Goal: Task Accomplishment & Management: Use online tool/utility

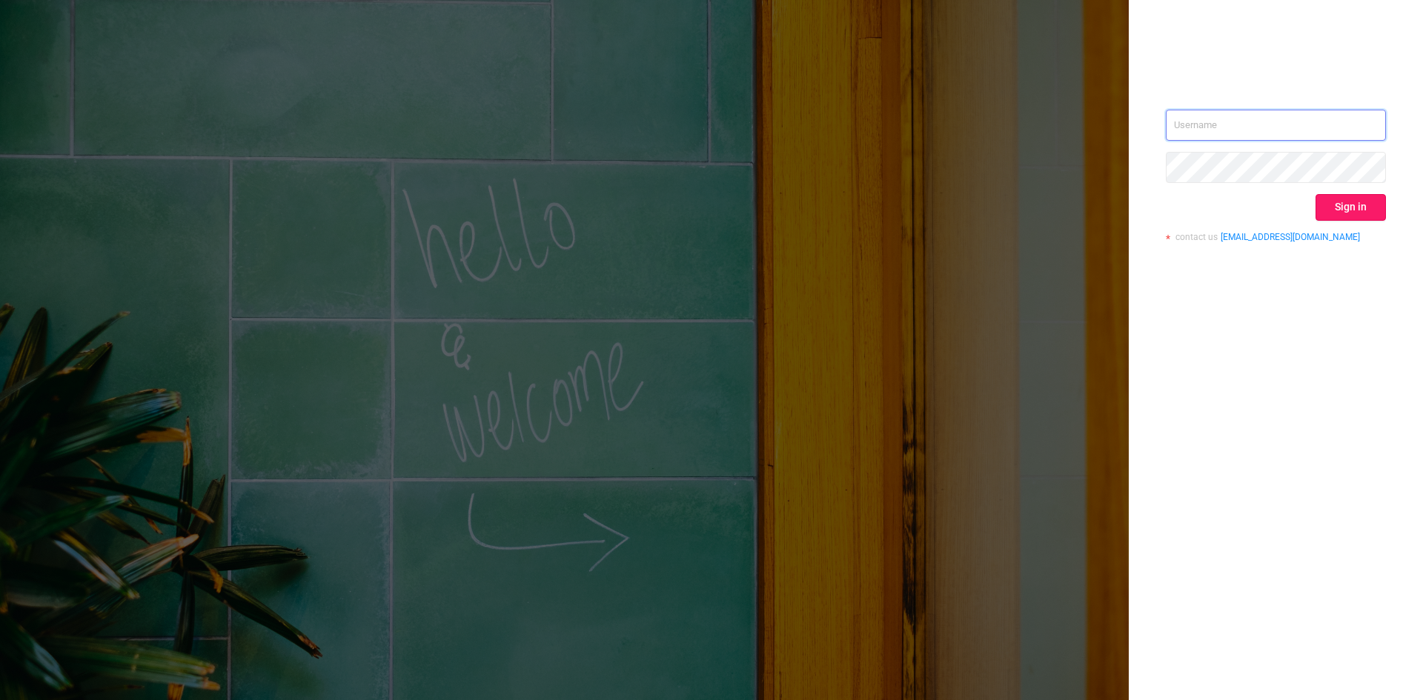
type input "[EMAIL_ADDRESS][DOMAIN_NAME]"
click at [1345, 196] on button "Sign in" at bounding box center [1350, 207] width 70 height 27
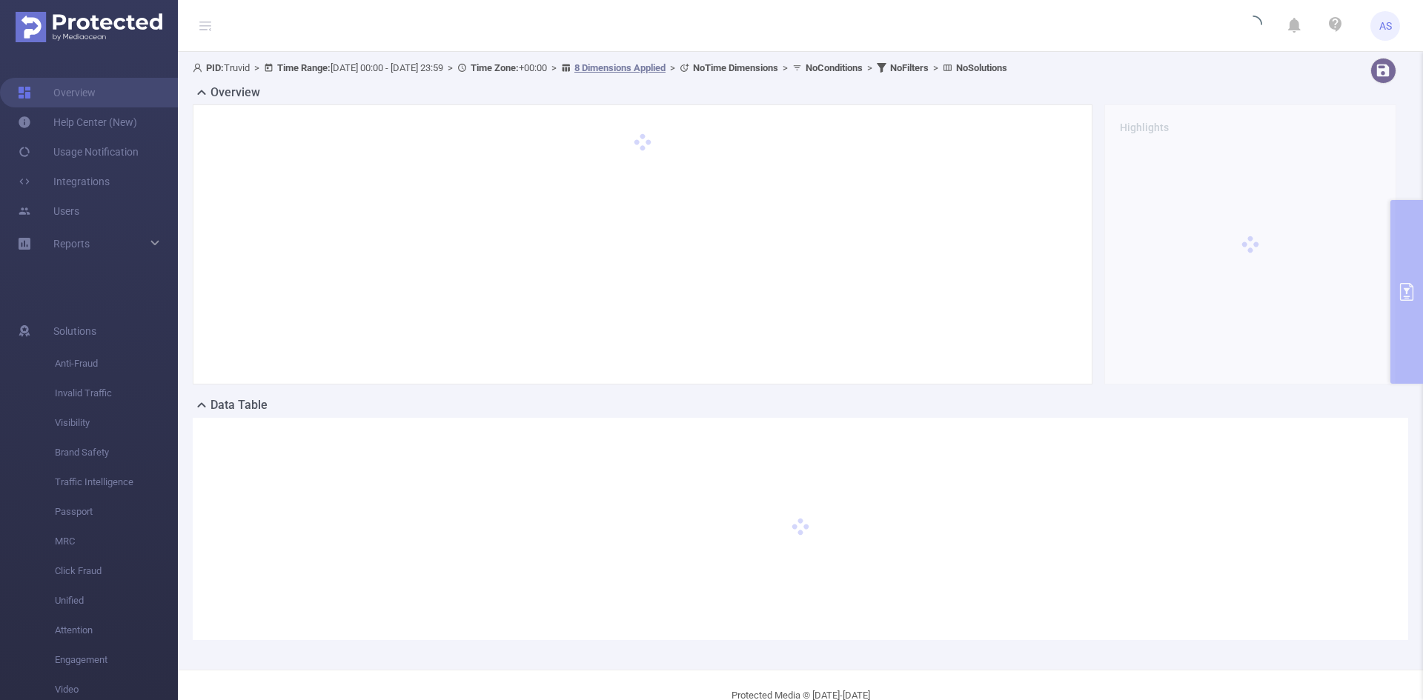
click at [1408, 307] on div "PID: Truvid > Time Range: [DATE] 00:00 - [DATE] 23:59 > Time Zone: +00:00 > 8 D…" at bounding box center [800, 361] width 1245 height 618
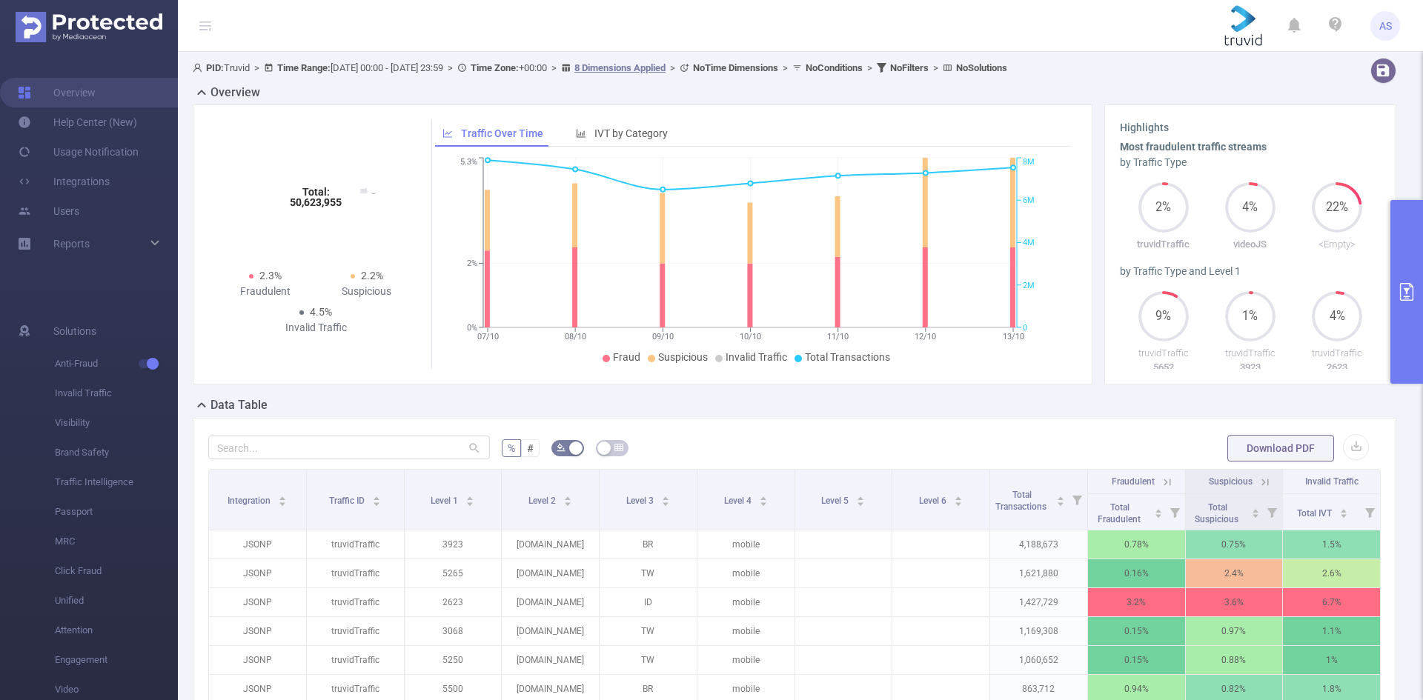
click at [1406, 294] on icon "primary" at bounding box center [1406, 292] width 18 height 18
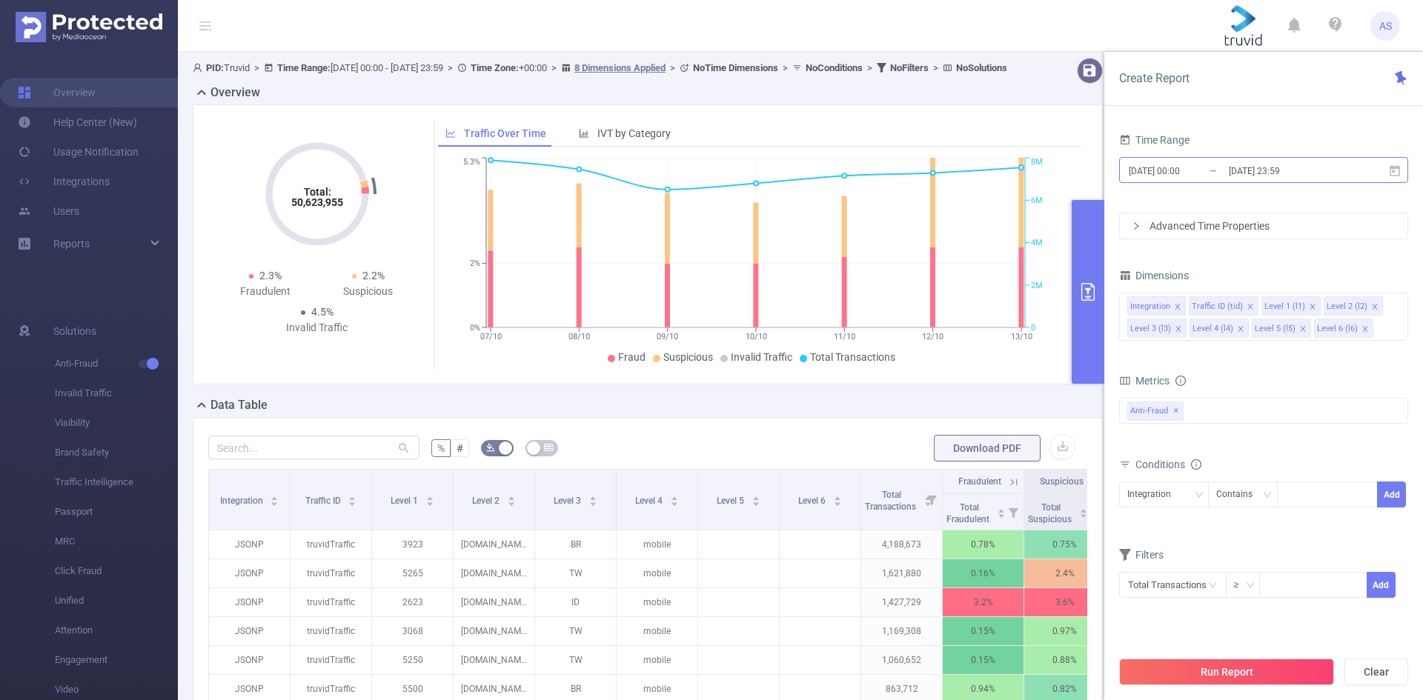
click at [1211, 171] on input "[DATE] 00:00" at bounding box center [1187, 171] width 120 height 20
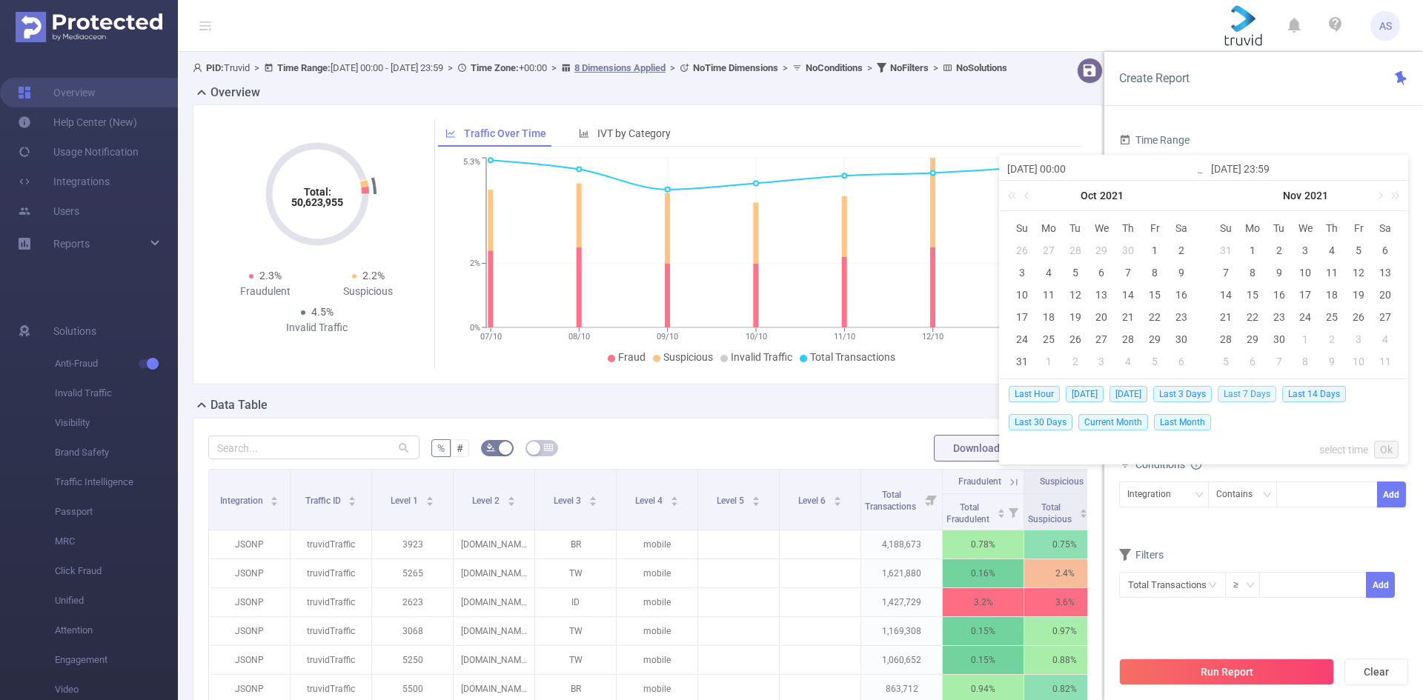
click at [1255, 393] on span "Last 7 Days" at bounding box center [1246, 394] width 59 height 16
type input "[DATE] 00:00"
type input "[DATE] 23:59"
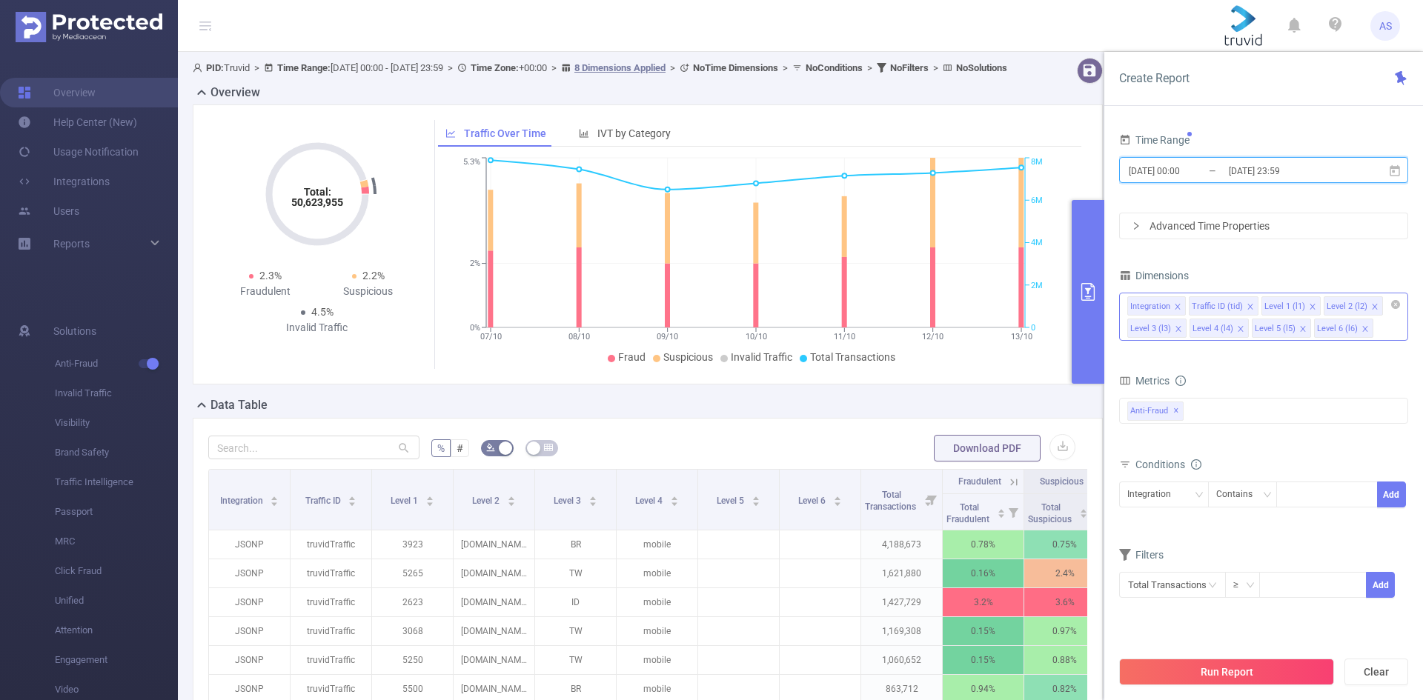
click at [1178, 304] on icon "icon: close" at bounding box center [1177, 306] width 7 height 7
click at [1186, 307] on icon "icon: close" at bounding box center [1187, 306] width 5 height 5
click at [1178, 305] on icon "icon: close" at bounding box center [1177, 306] width 7 height 7
click at [1241, 307] on icon "icon: close" at bounding box center [1240, 306] width 7 height 7
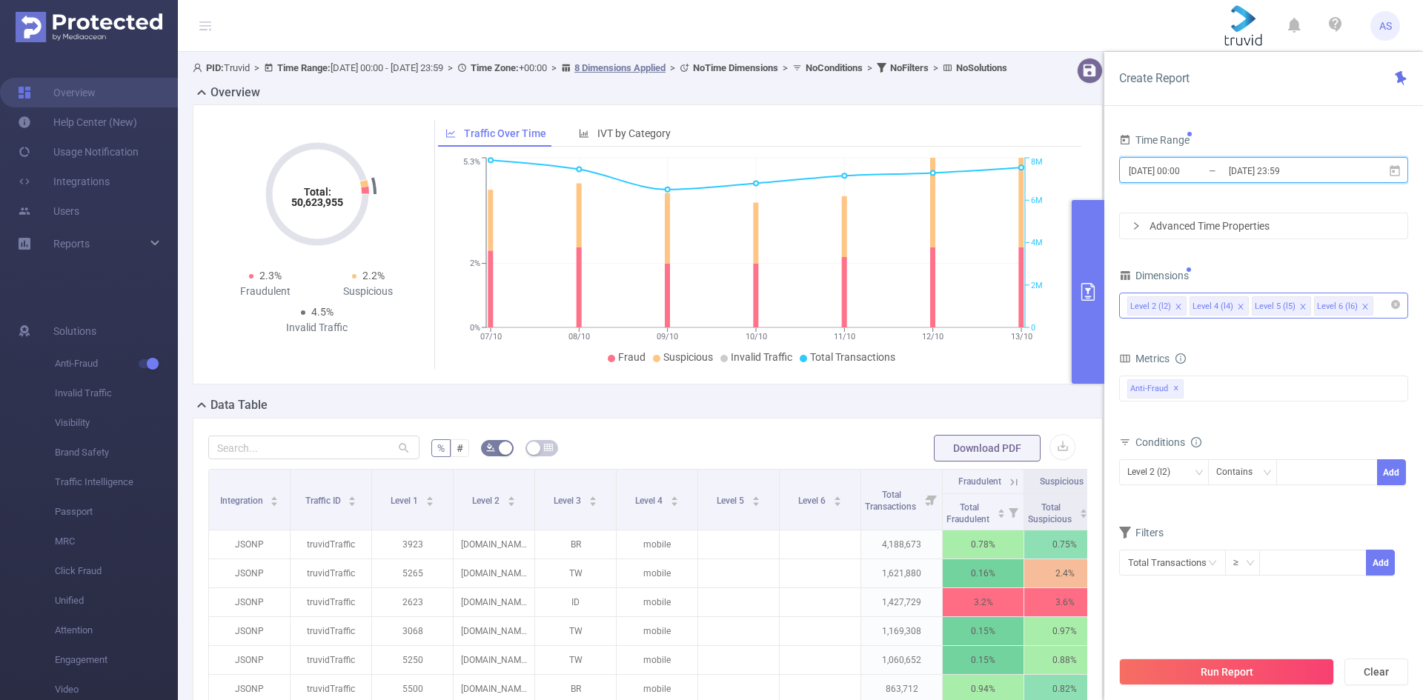
click at [1299, 307] on icon "icon: close" at bounding box center [1302, 306] width 7 height 7
click at [1299, 305] on icon "icon: close" at bounding box center [1302, 306] width 7 height 7
click at [1314, 334] on form "Dimensions Level 2 (l2) Level 4 (l4) Metrics Total Fraudulent Bot/Virus Hostile…" at bounding box center [1263, 430] width 289 height 330
click at [1230, 674] on button "Run Report" at bounding box center [1226, 672] width 215 height 27
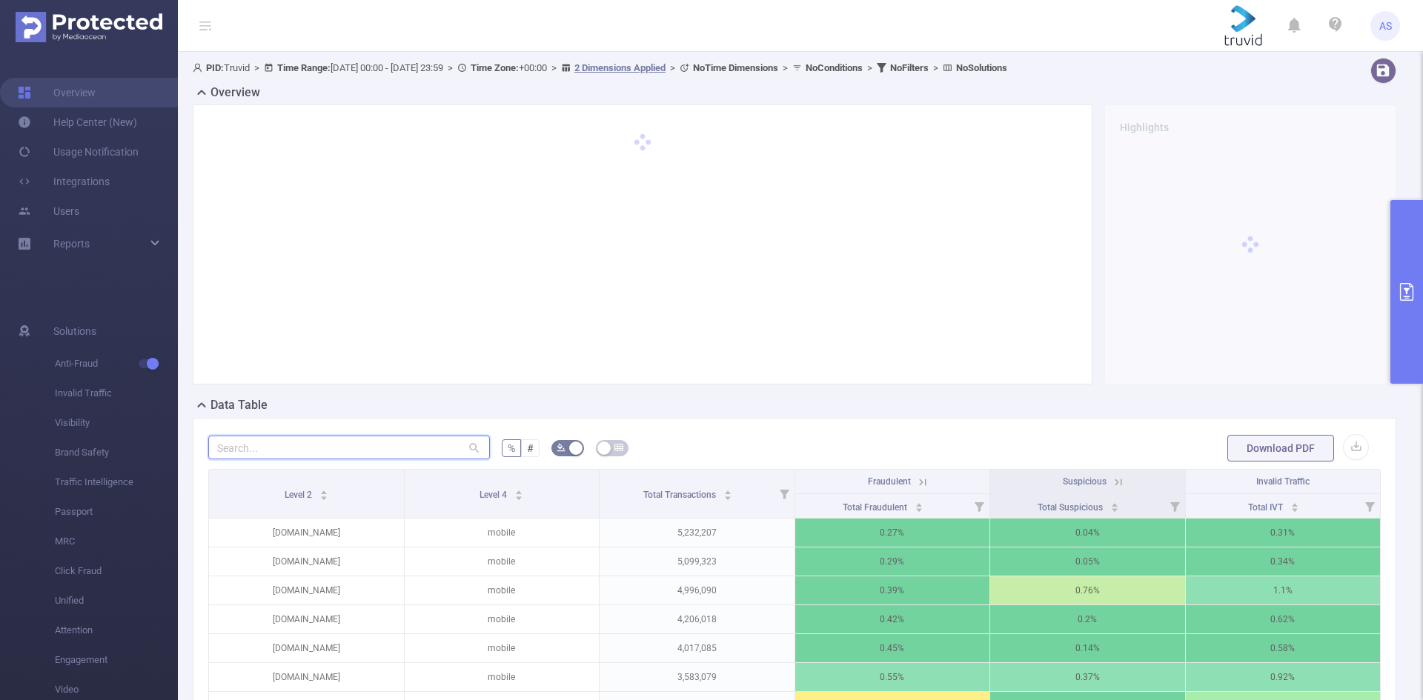
click at [345, 447] on input "text" at bounding box center [349, 448] width 282 height 24
paste input "[DOMAIN_NAME]"
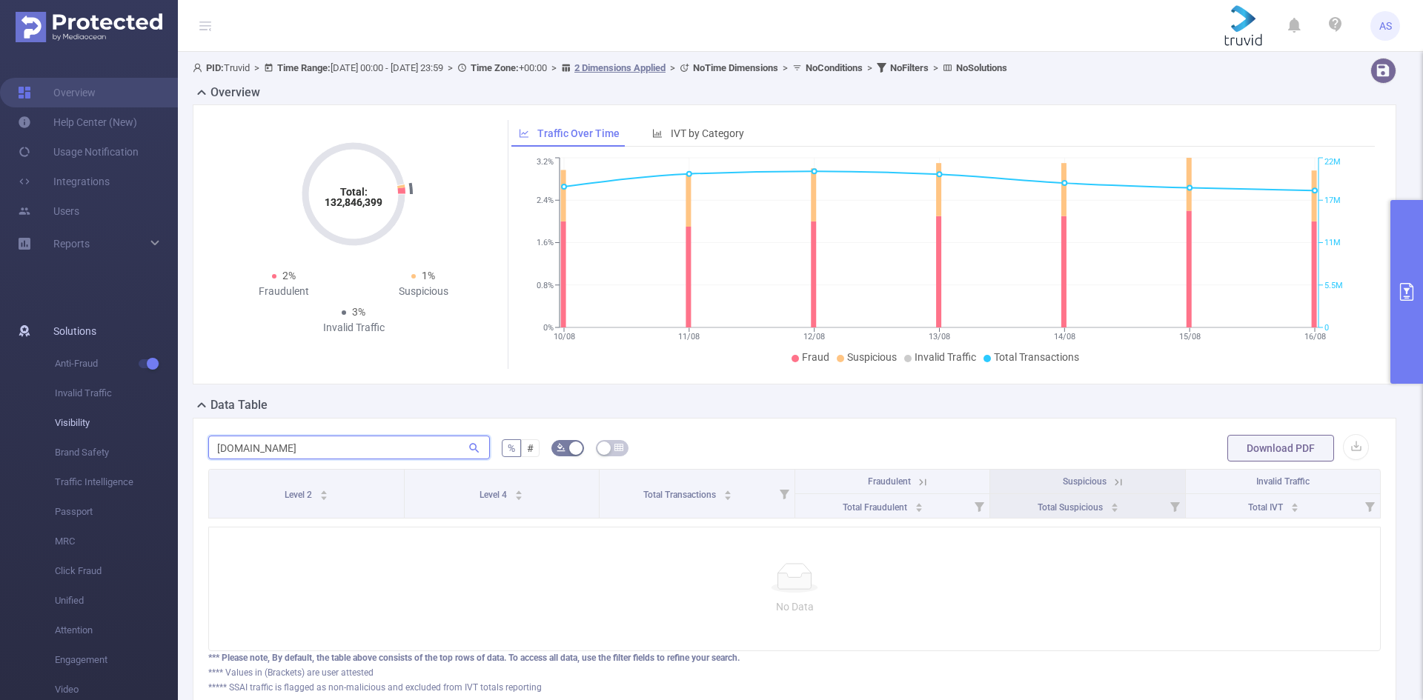
drag, startPoint x: 236, startPoint y: 445, endPoint x: 156, endPoint y: 432, distance: 80.3
click at [167, 442] on section "Overview Help Center (New) Usage Notification Integrations Users Reports Soluti…" at bounding box center [711, 350] width 1423 height 700
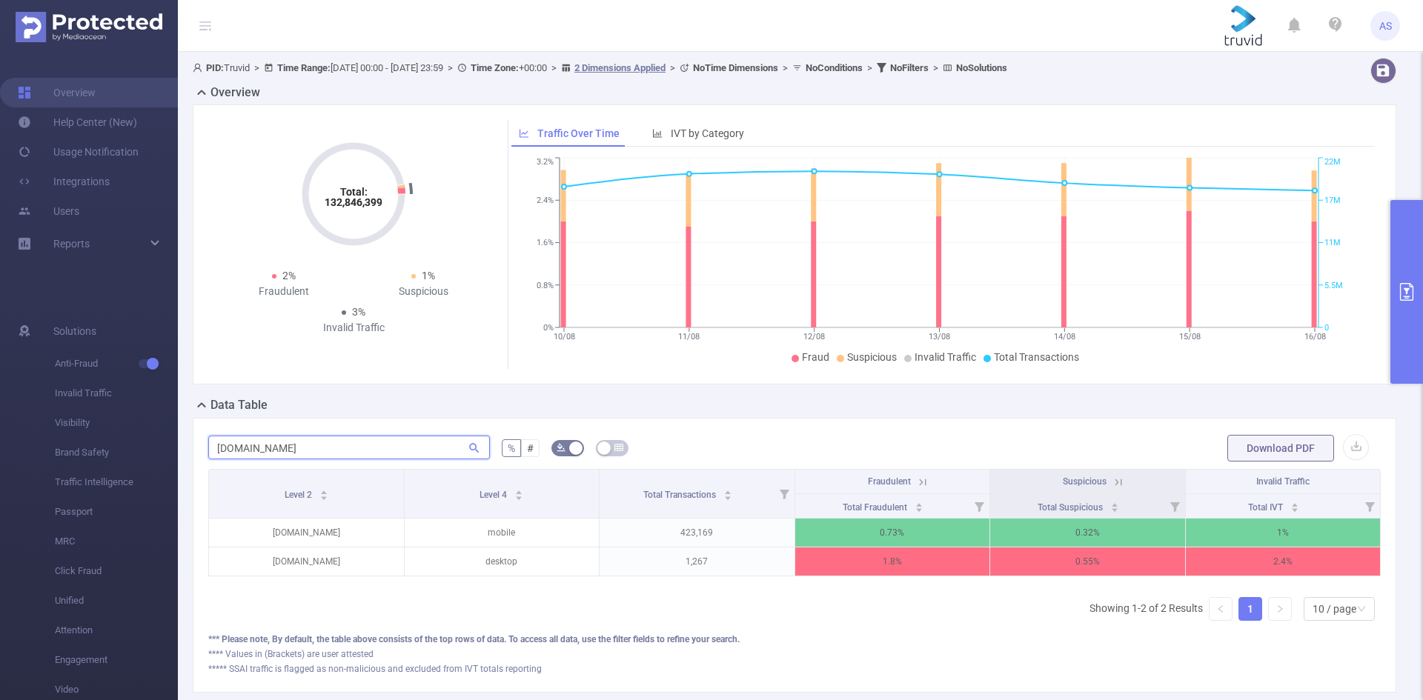
type input "[DOMAIN_NAME]"
click at [916, 476] on icon at bounding box center [922, 482] width 13 height 13
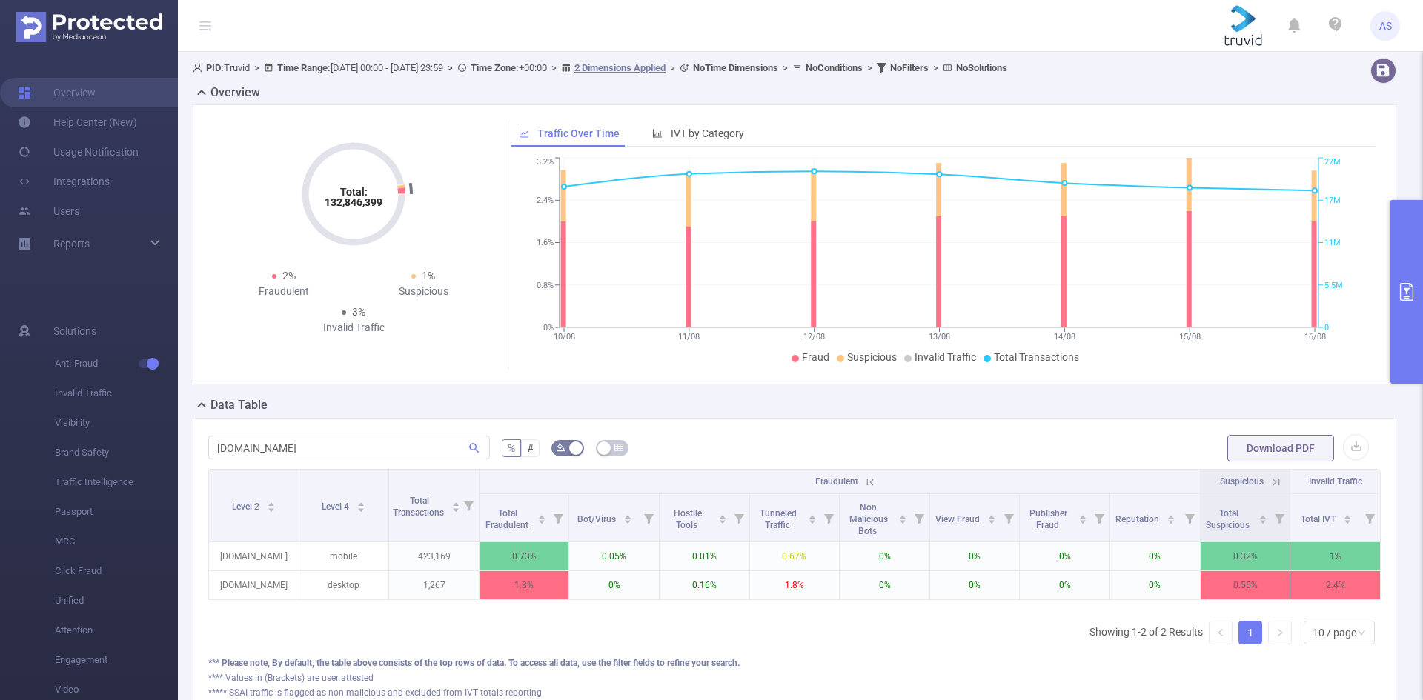
click at [1052, 431] on div "[DOMAIN_NAME] % # Download PDF Level 2 Level 4 Total Transactions Fraudulent Su…" at bounding box center [794, 567] width 1203 height 299
click at [1251, 439] on button "Download PDF" at bounding box center [1280, 448] width 107 height 27
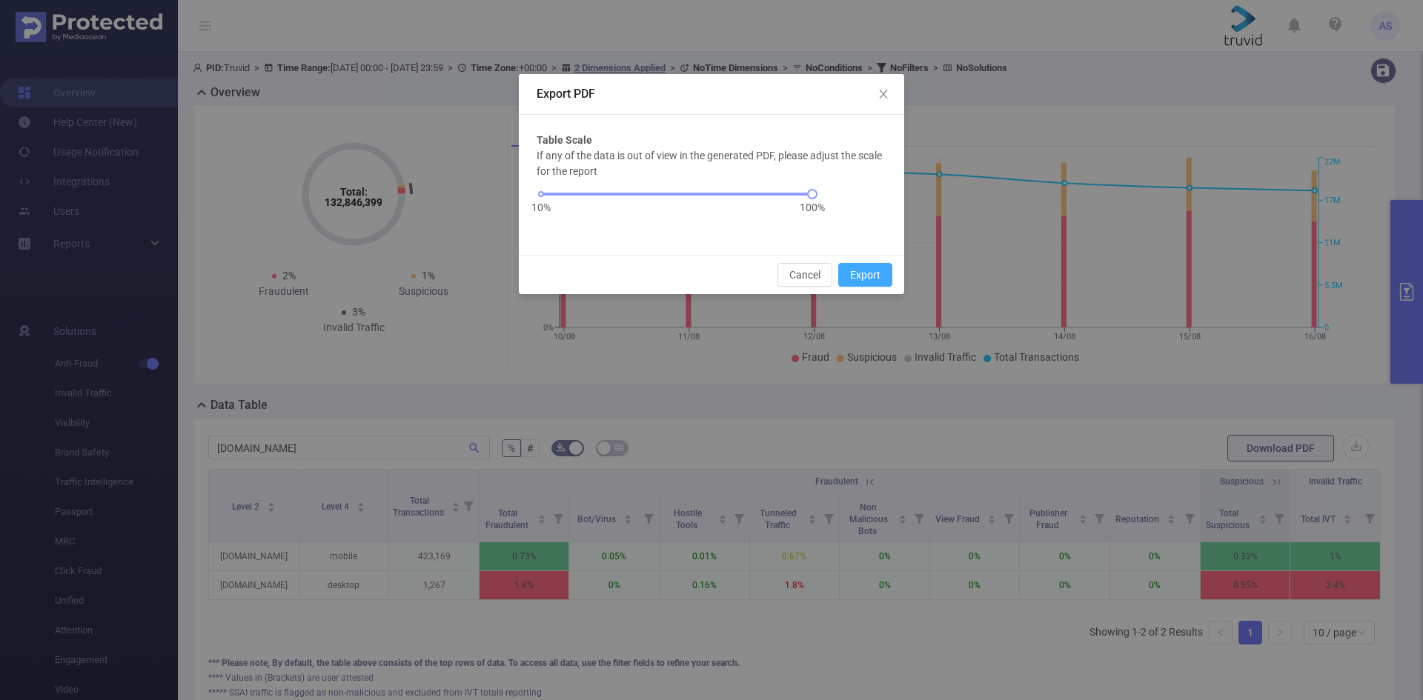
click at [868, 270] on button "Export" at bounding box center [865, 275] width 54 height 24
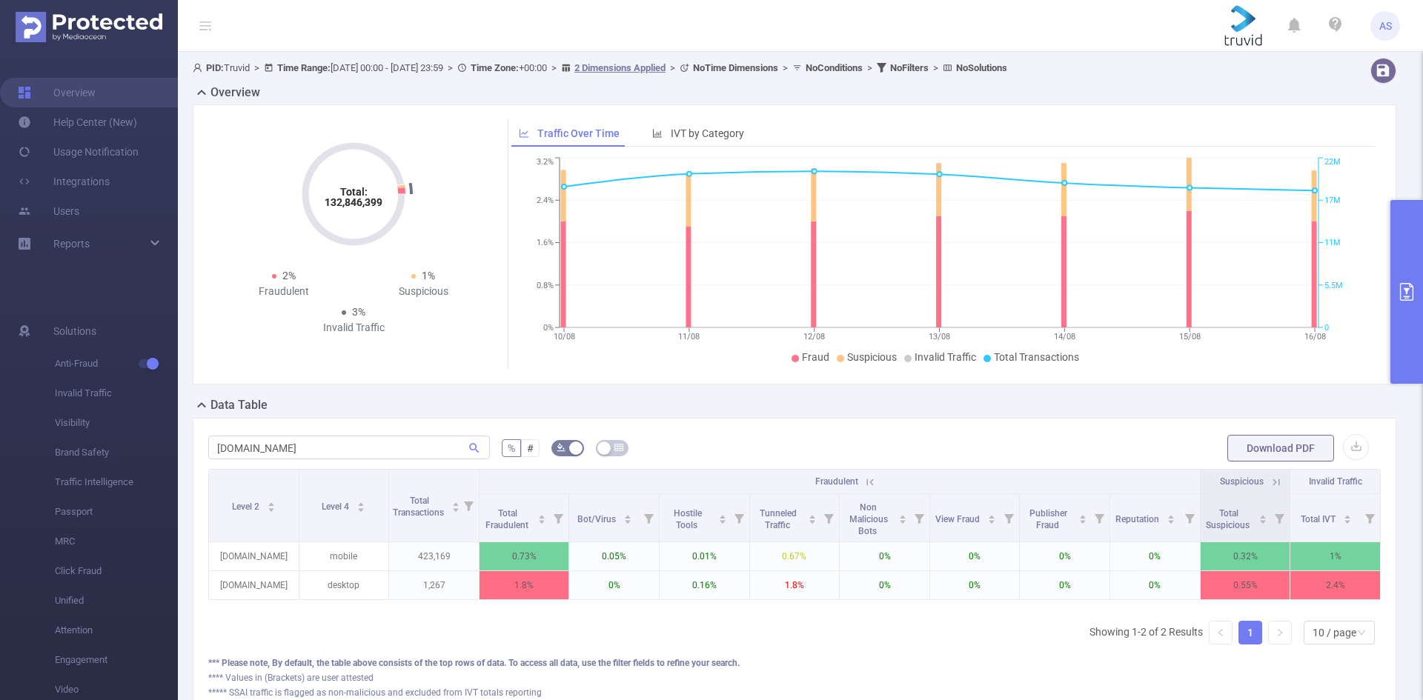
click at [1036, 668] on div "*** Please note, By default, the table above consists of the top rows of data. …" at bounding box center [794, 662] width 1172 height 13
click at [184, 203] on div "PID: Truvid > Time Range: [DATE] 00:00 - [DATE] 23:59 > Time Zone: +00:00 > 2 D…" at bounding box center [800, 399] width 1245 height 694
